Goal: Transaction & Acquisition: Download file/media

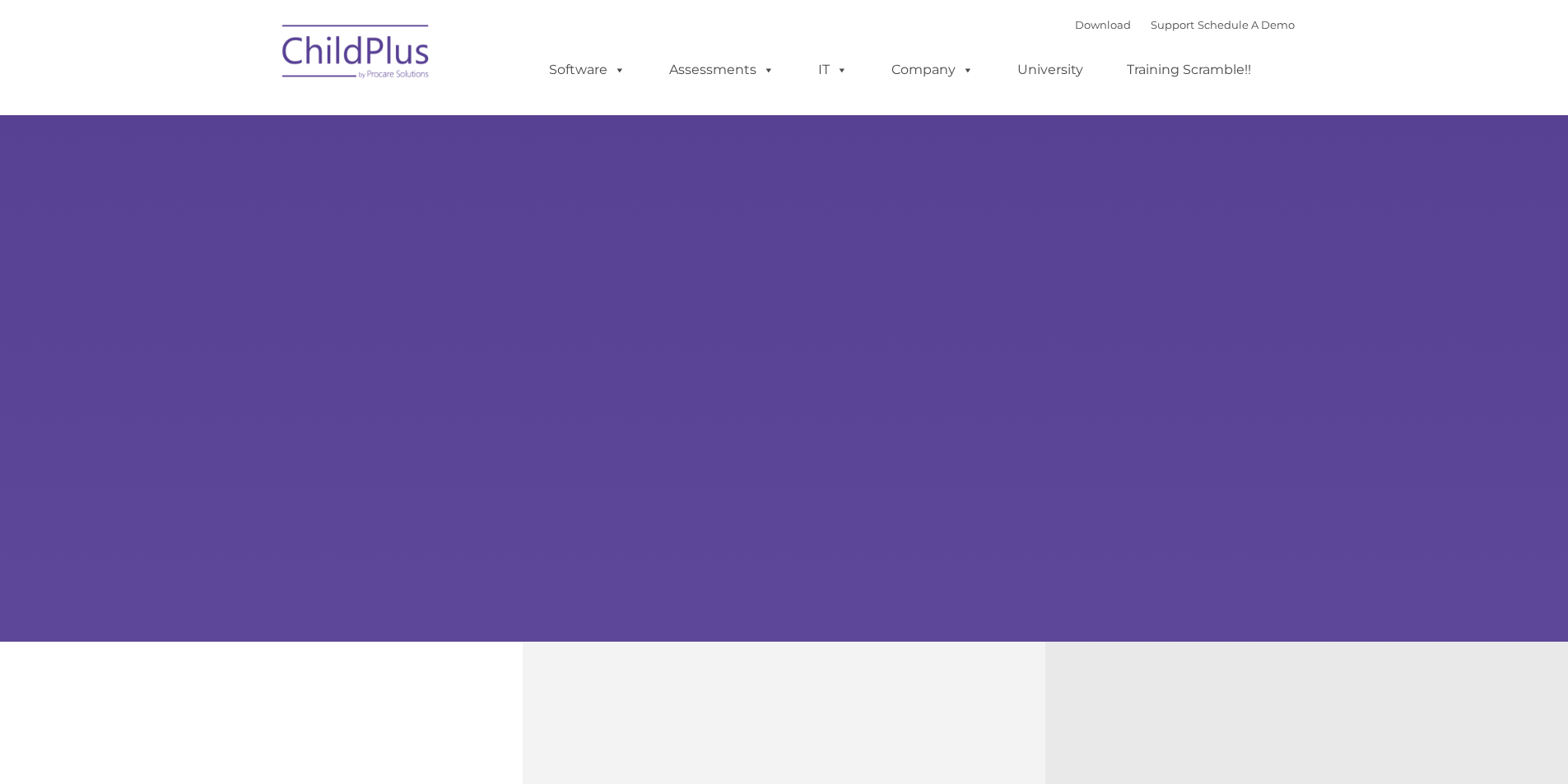
type input ""
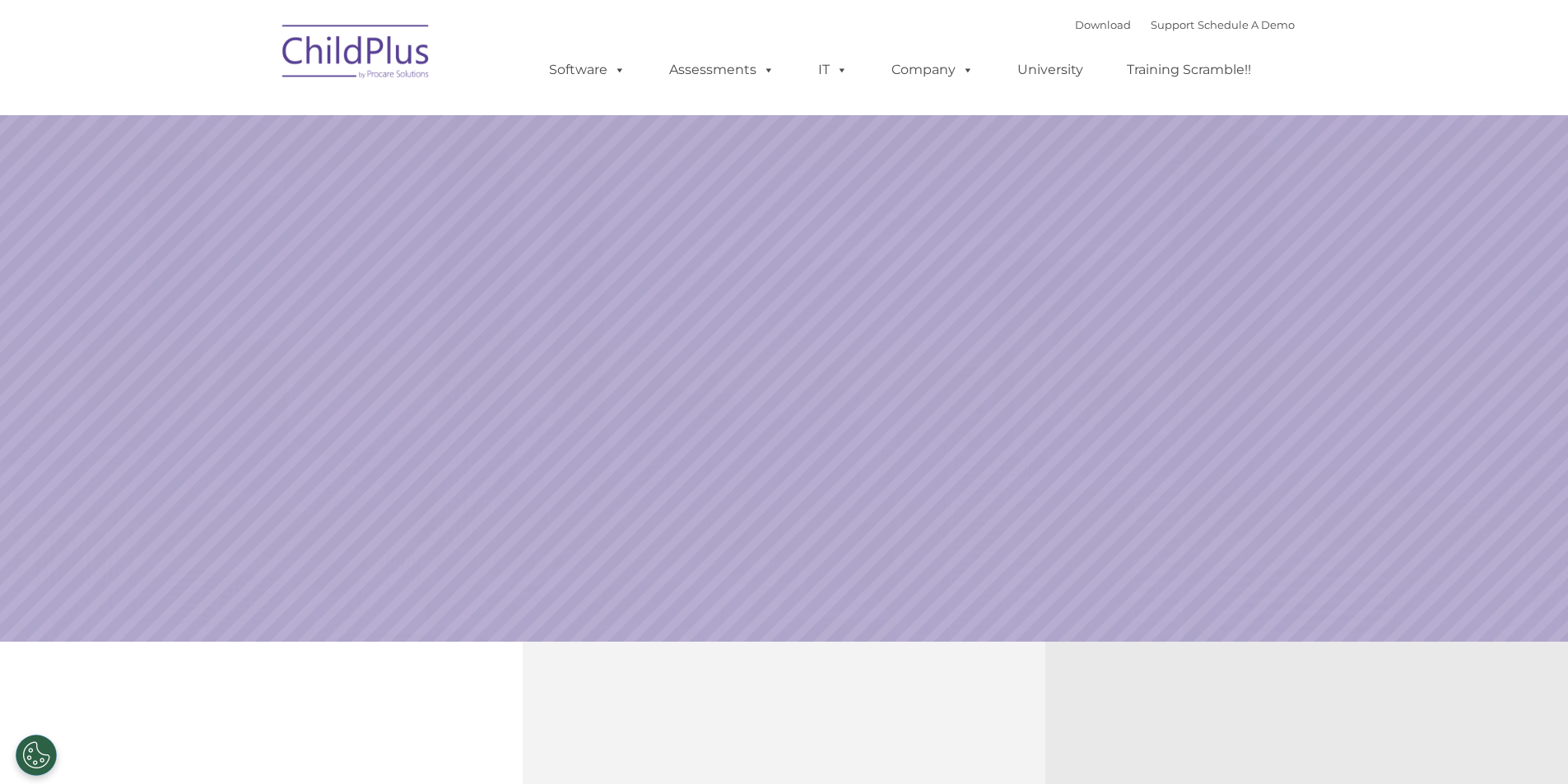
select select "MEDIUM"
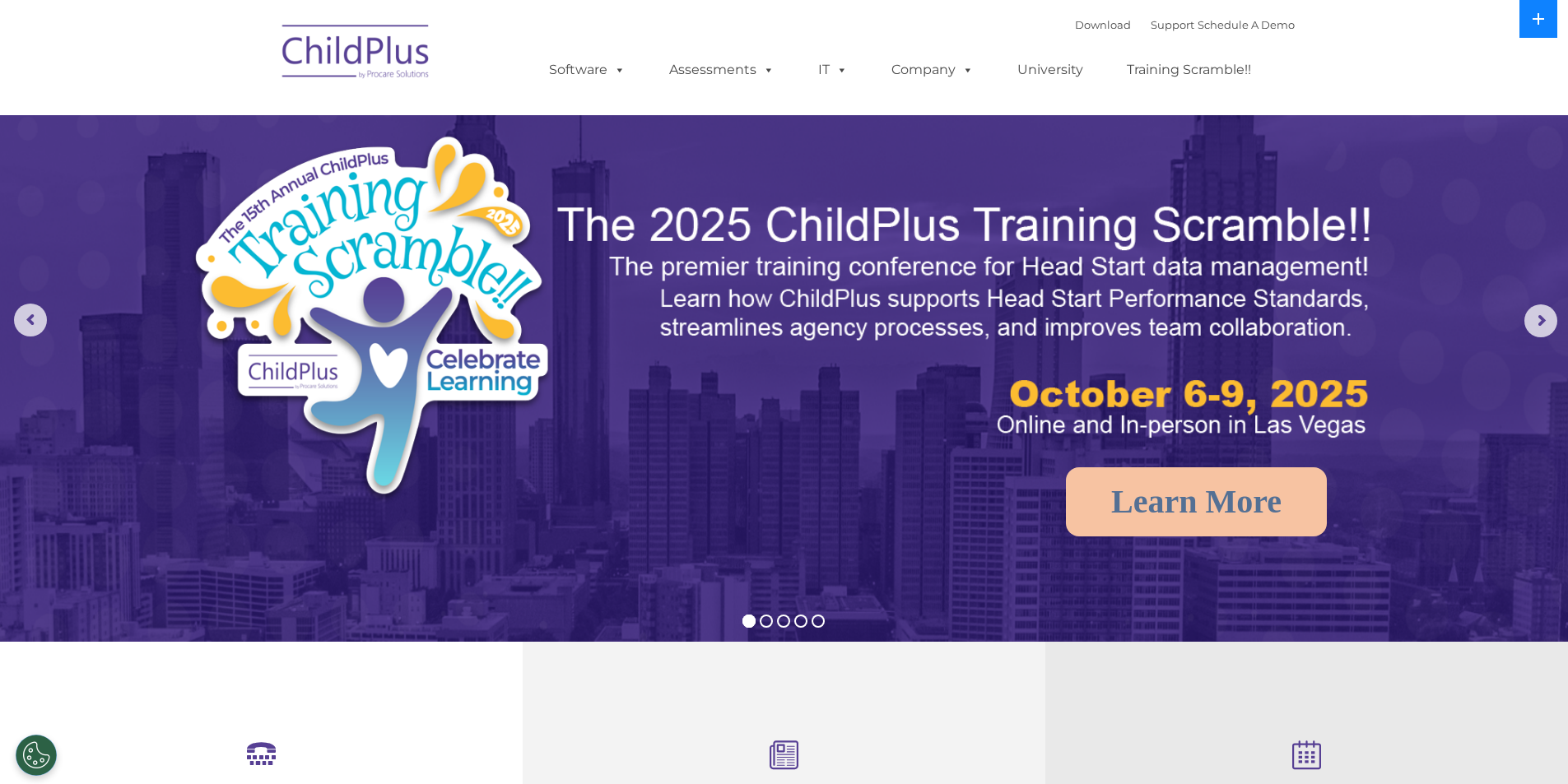
click at [1526, 20] on button at bounding box center [1538, 19] width 38 height 38
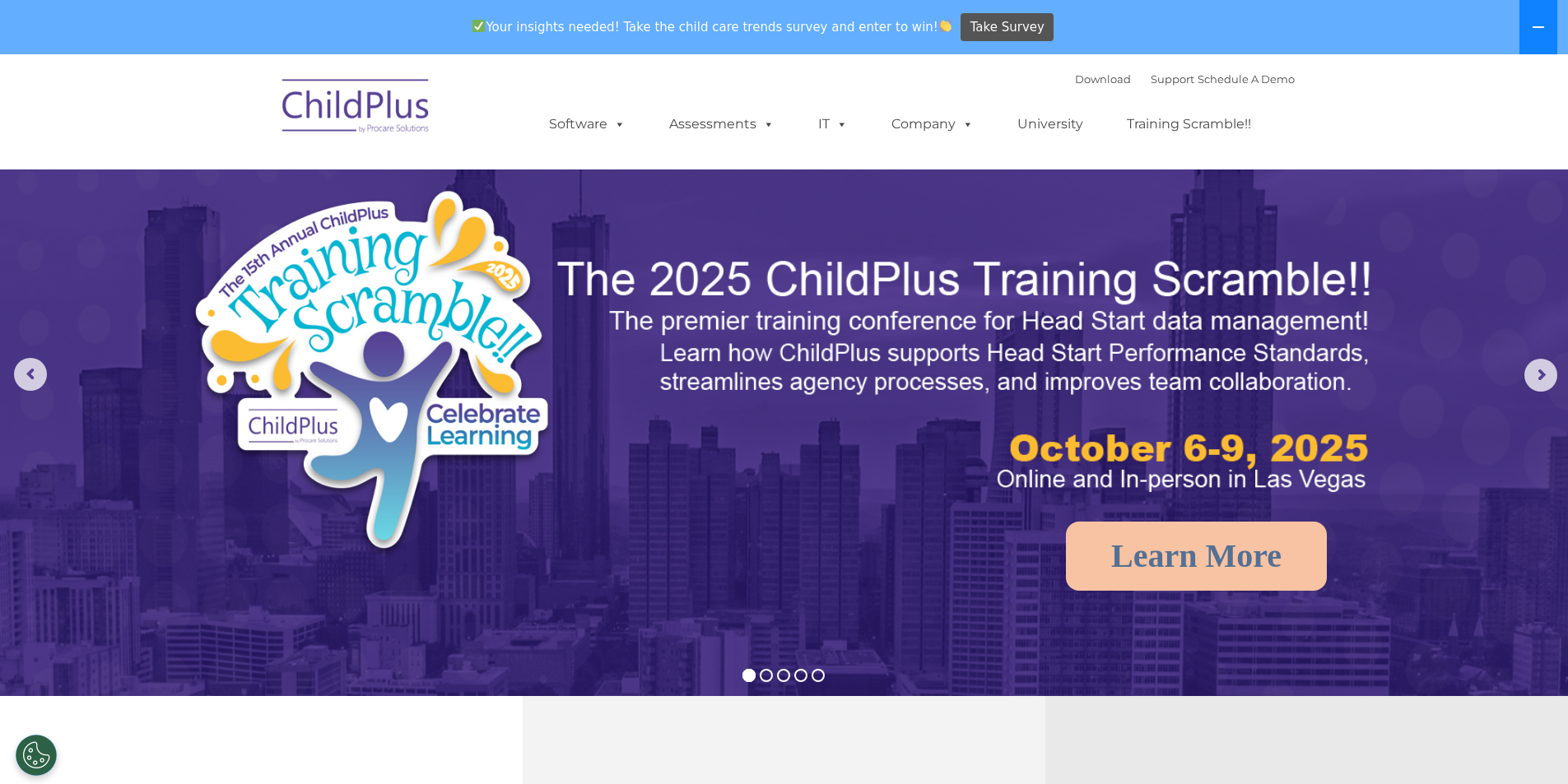
click at [1527, 20] on button at bounding box center [1538, 27] width 38 height 55
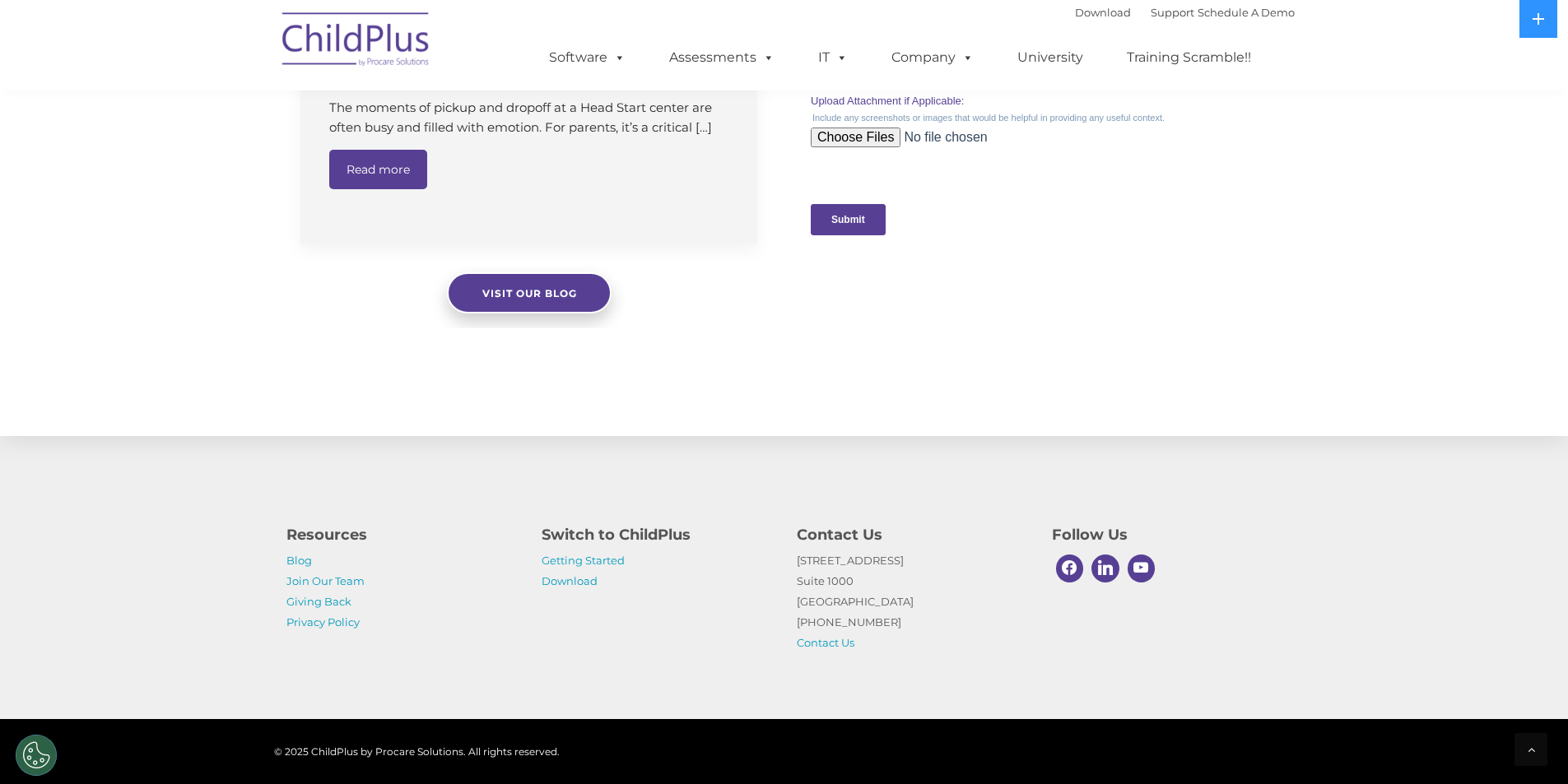
scroll to position [1599, 0]
click at [560, 581] on link "Download" at bounding box center [569, 580] width 56 height 13
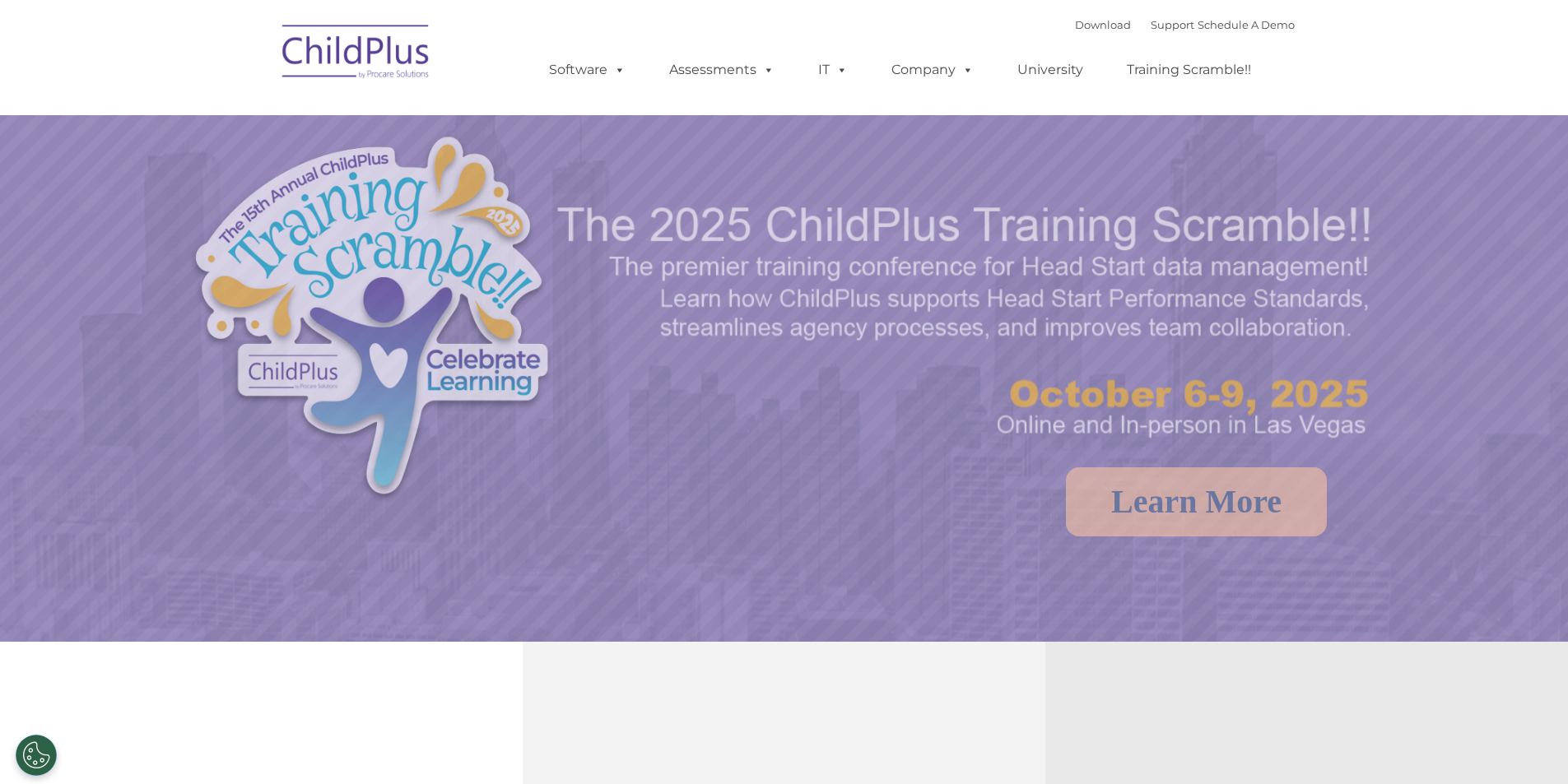
select select "MEDIUM"
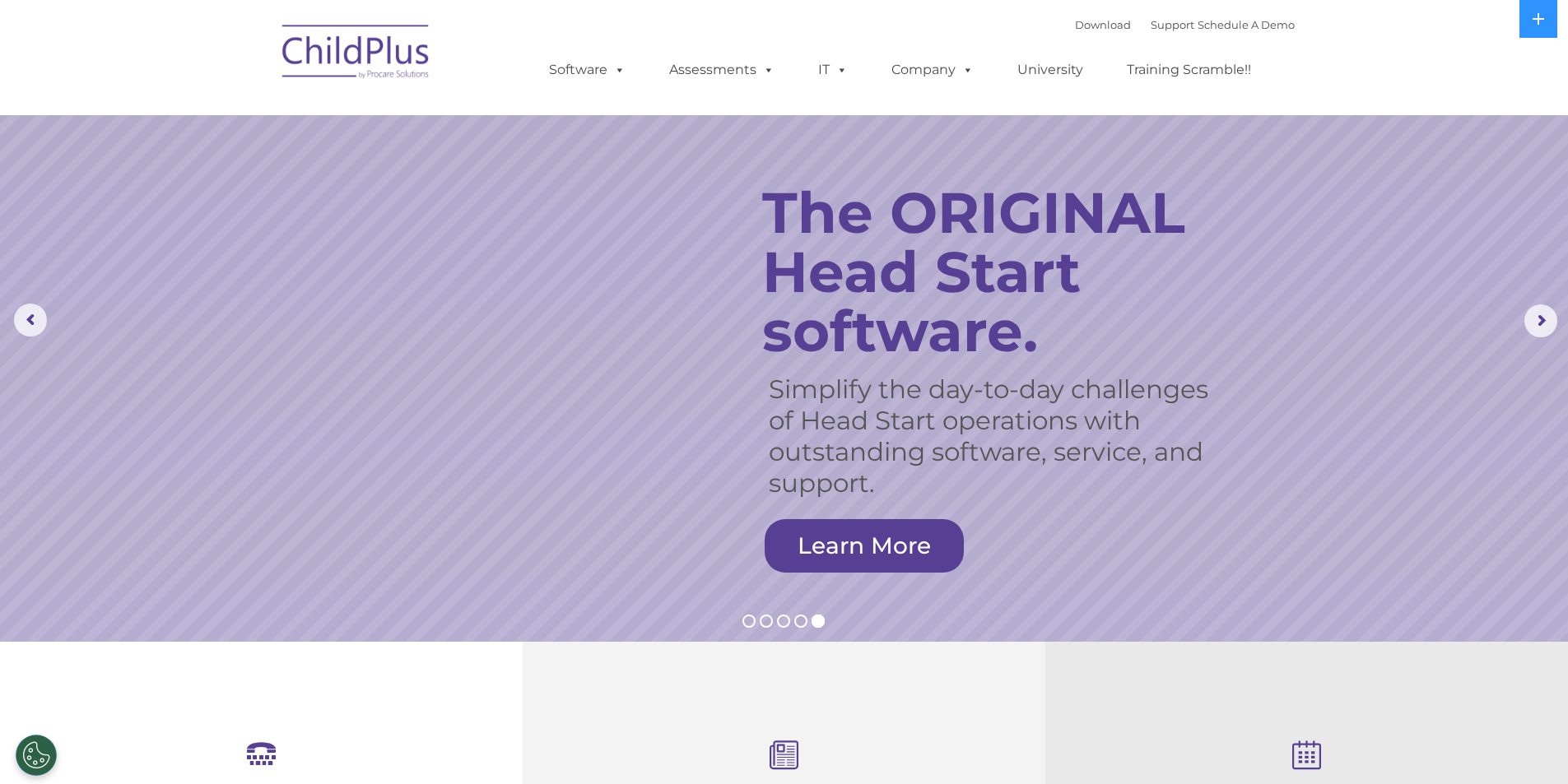
click at [1410, 145] on rs-slide "Simplify the day-to-day challenges of Head Start operations with outstanding so…" at bounding box center [784, 320] width 1568 height 641
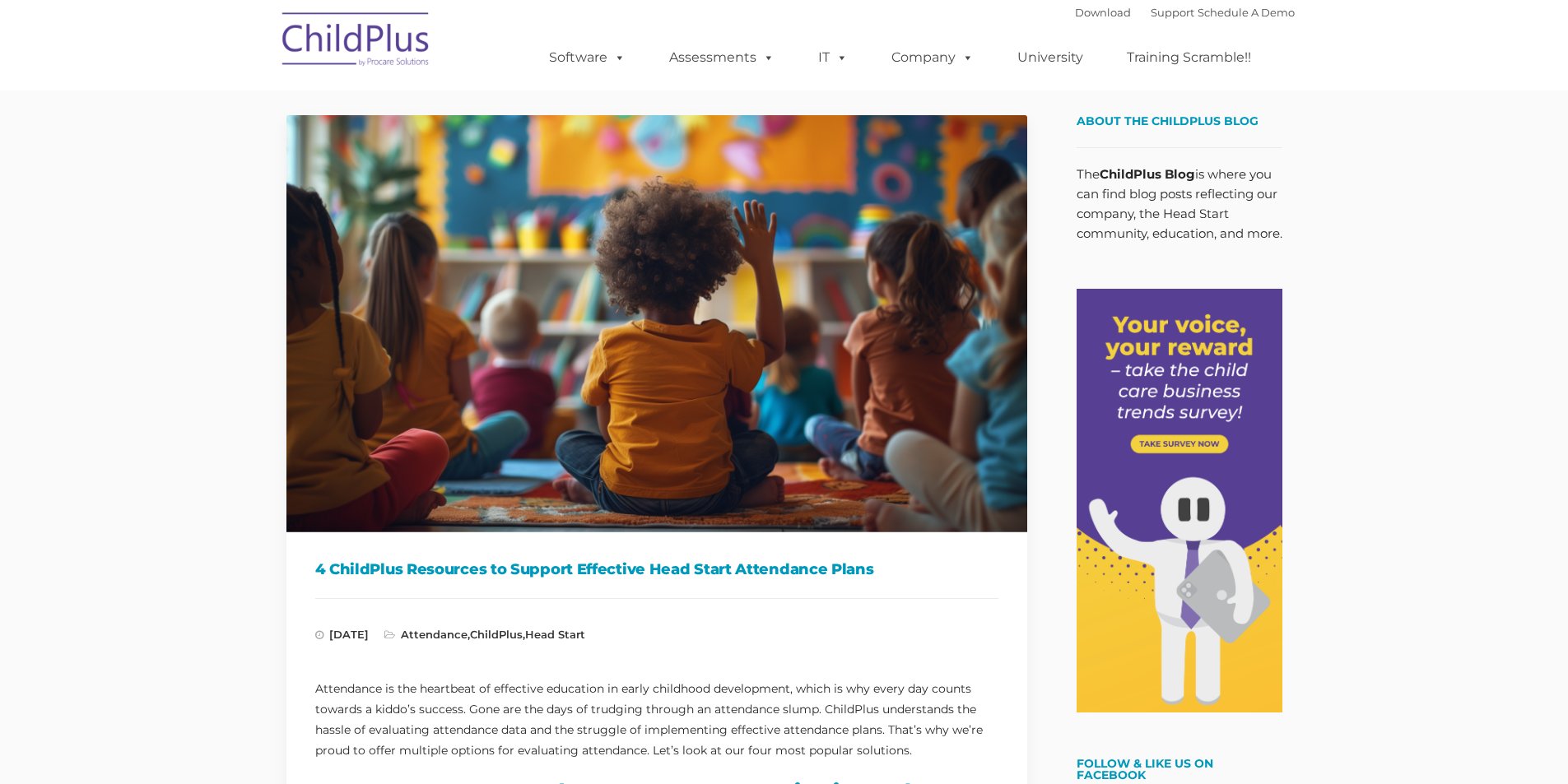
type input ""
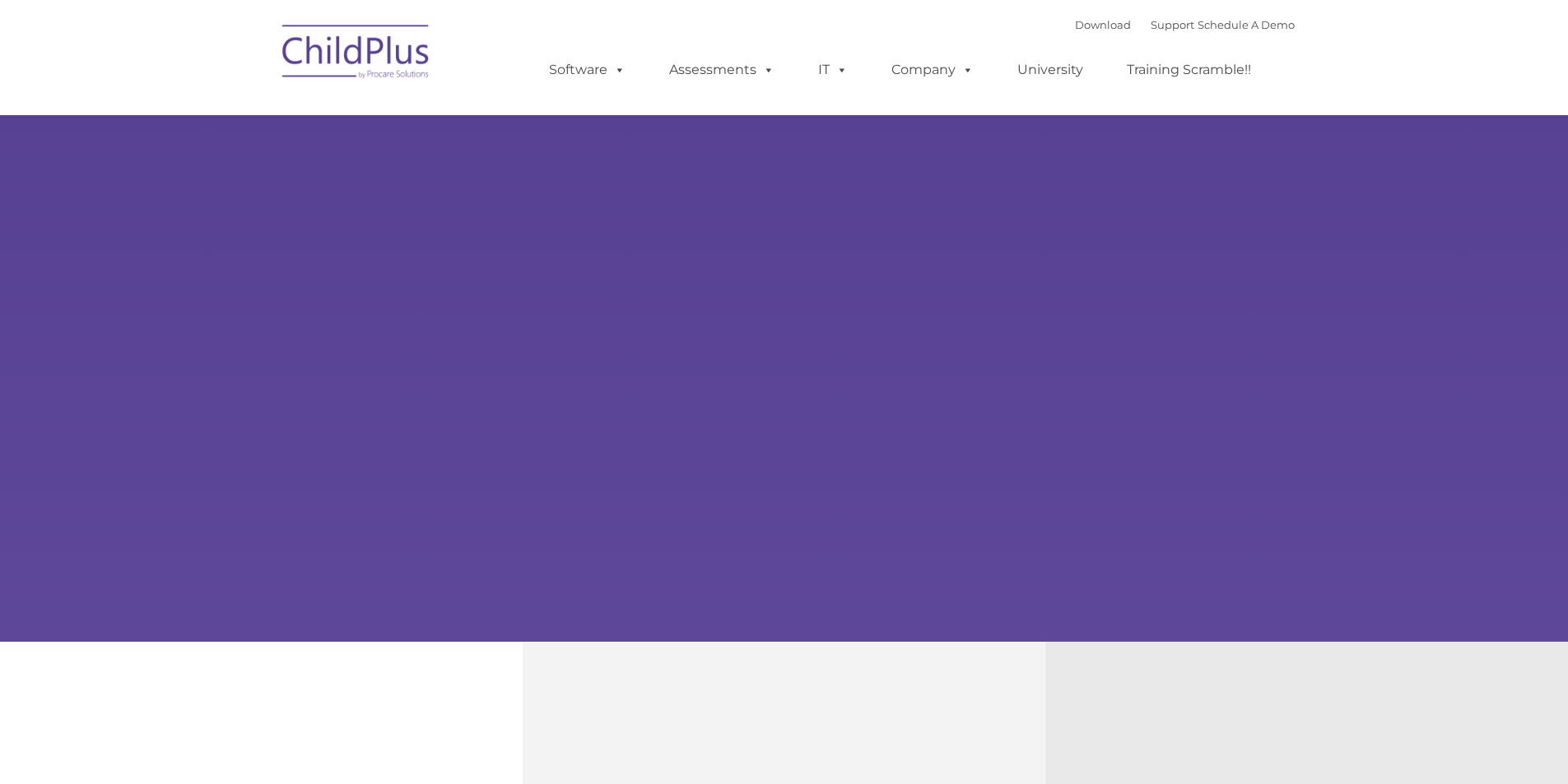
type input ""
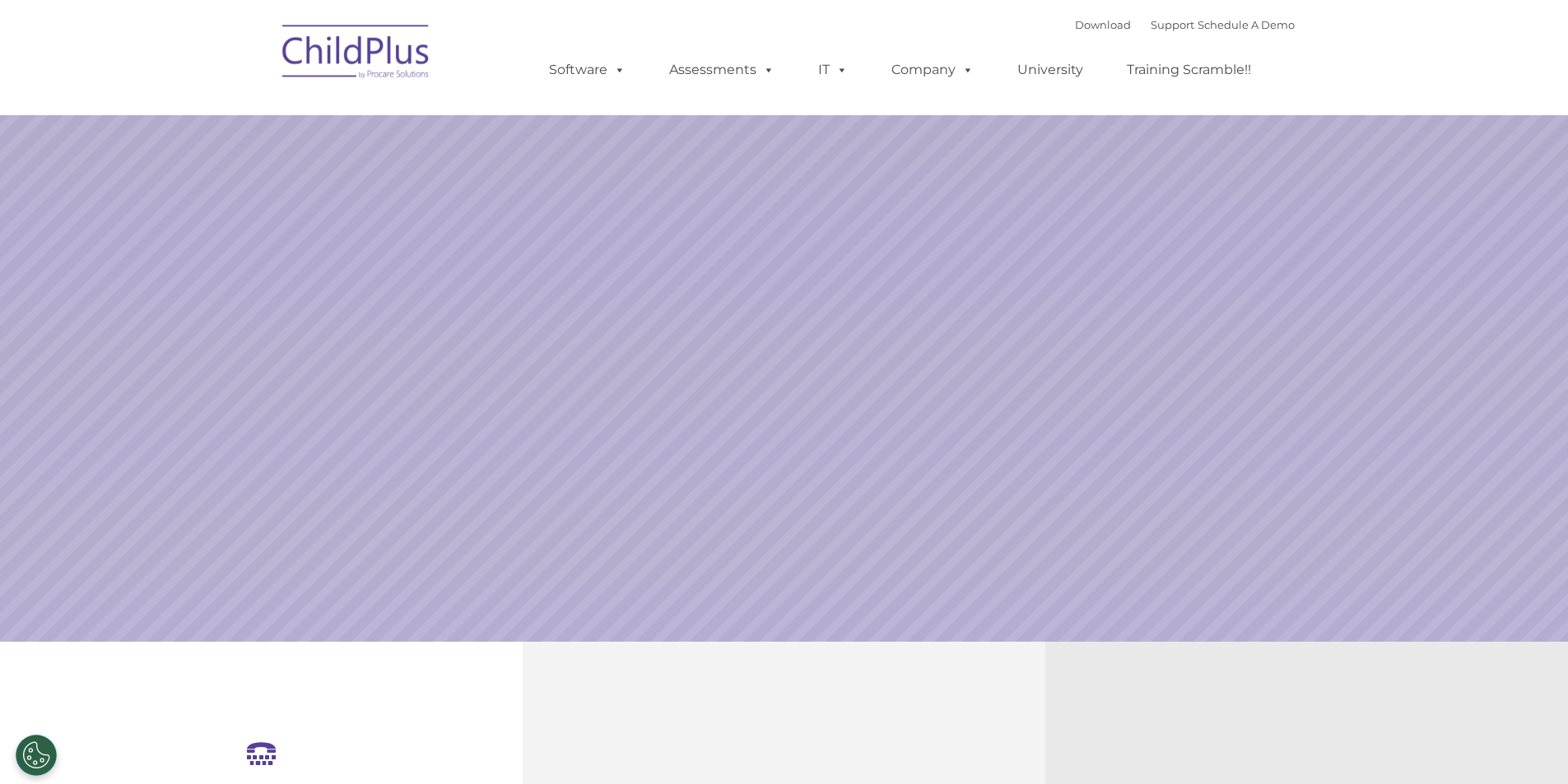
select select "MEDIUM"
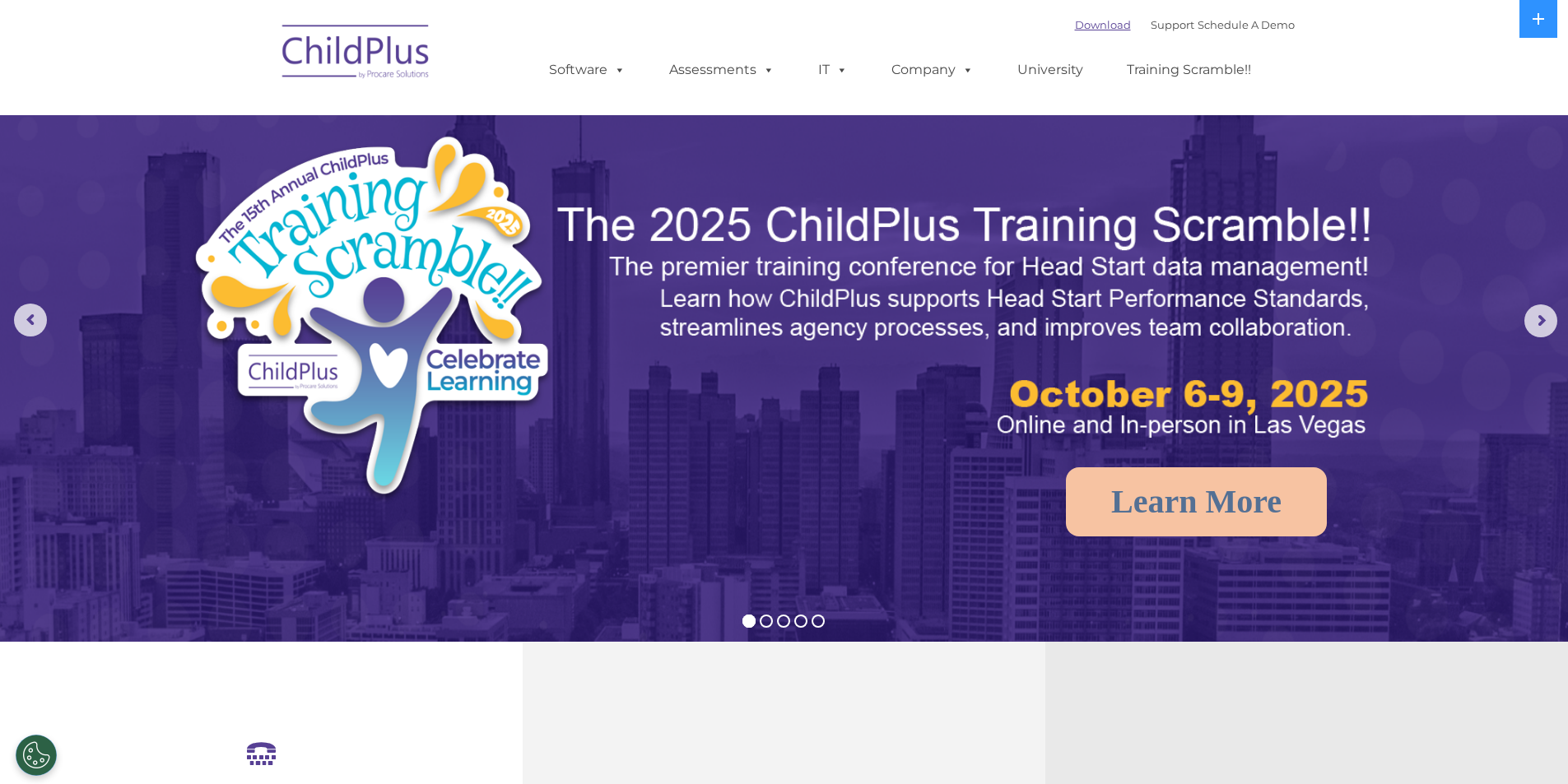
click at [1098, 30] on link "Download" at bounding box center [1102, 24] width 56 height 13
